Goal: Navigation & Orientation: Find specific page/section

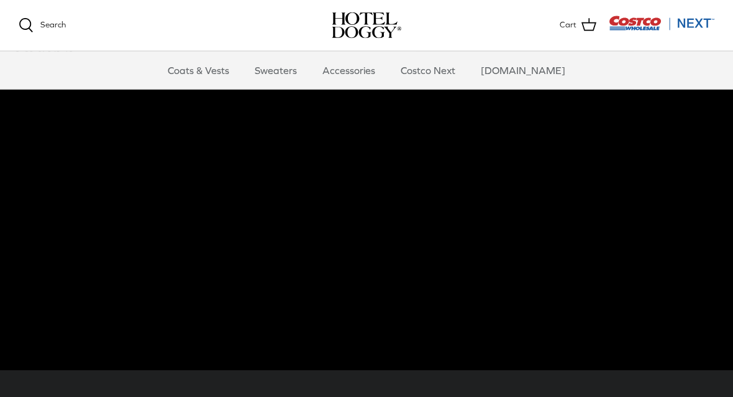
scroll to position [86, 0]
click at [234, 70] on link "Coats & Vests" at bounding box center [199, 70] width 84 height 37
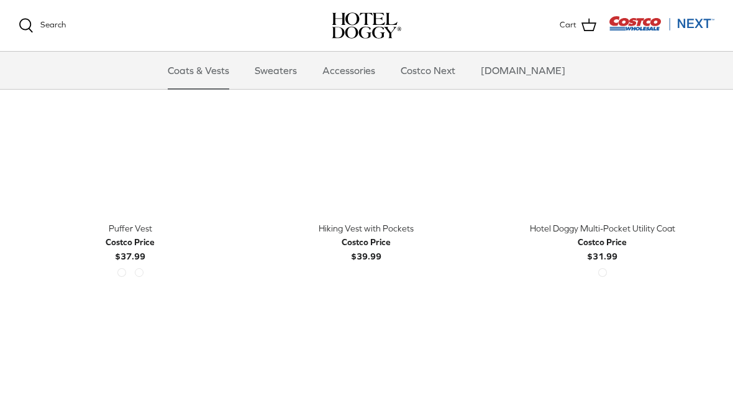
scroll to position [1651, 0]
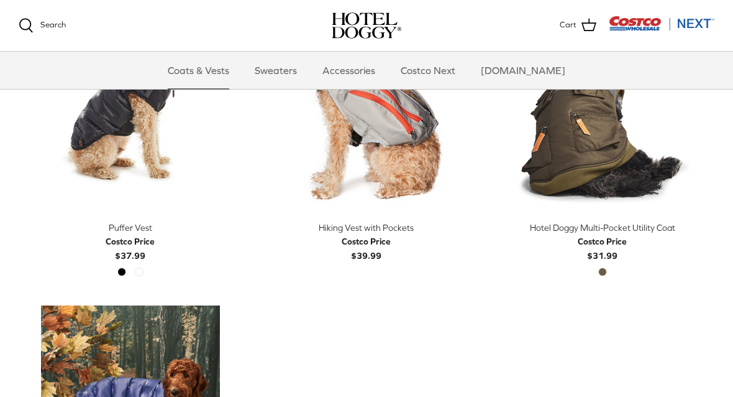
click at [302, 78] on link "Sweaters" at bounding box center [276, 70] width 65 height 37
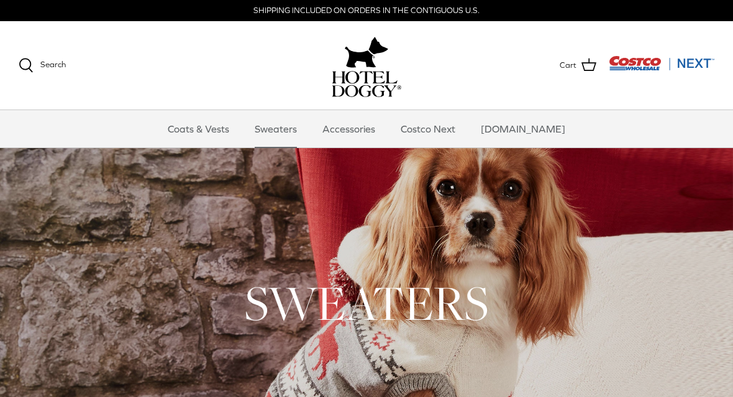
click at [382, 129] on link "Accessories" at bounding box center [348, 128] width 75 height 37
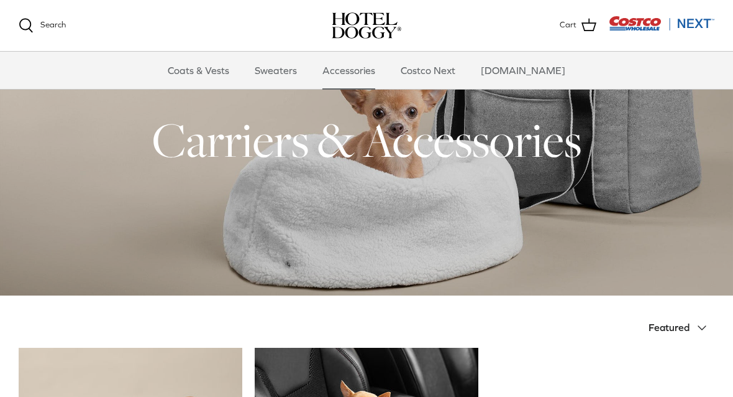
scroll to position [29, 0]
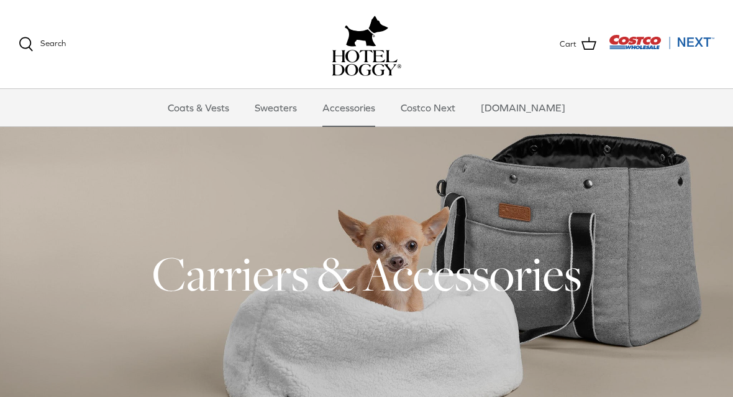
click at [447, 111] on link "Costco Next" at bounding box center [428, 107] width 77 height 37
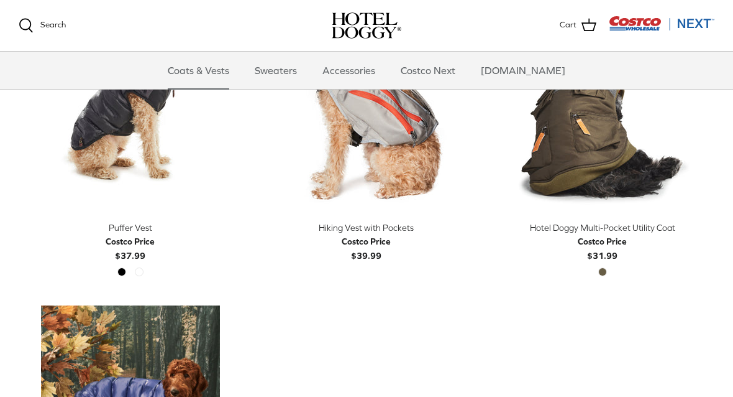
scroll to position [1651, 0]
